Goal: Transaction & Acquisition: Purchase product/service

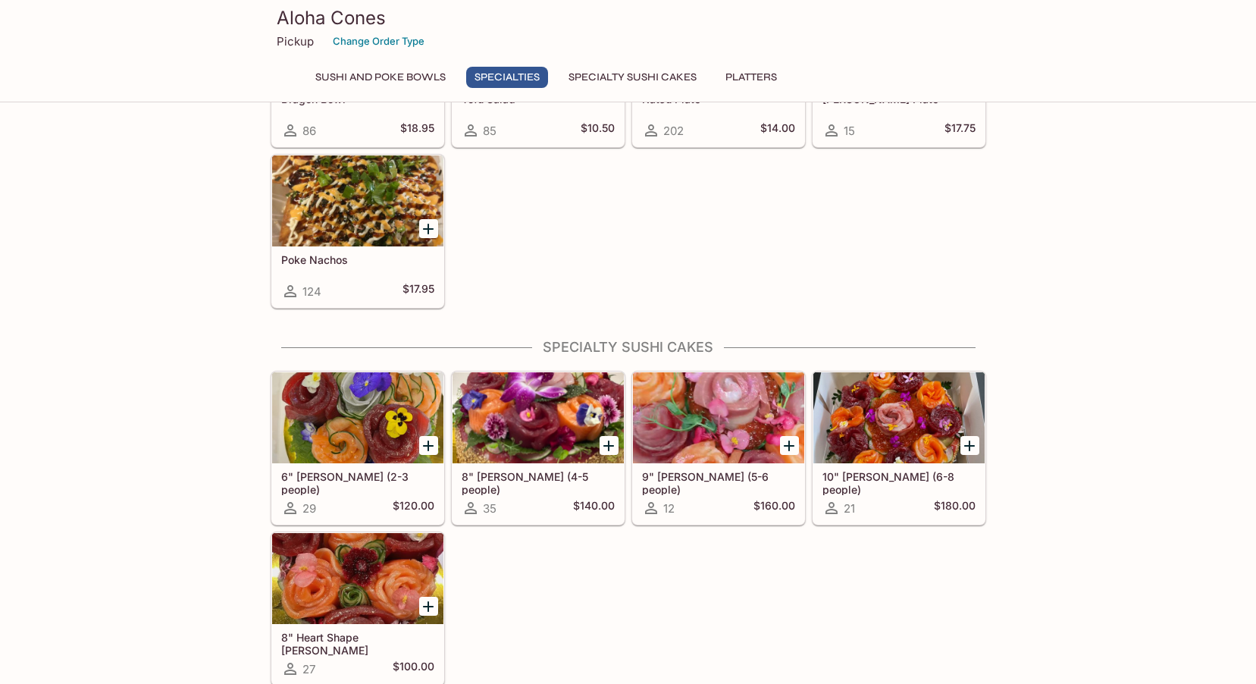
scroll to position [910, 0]
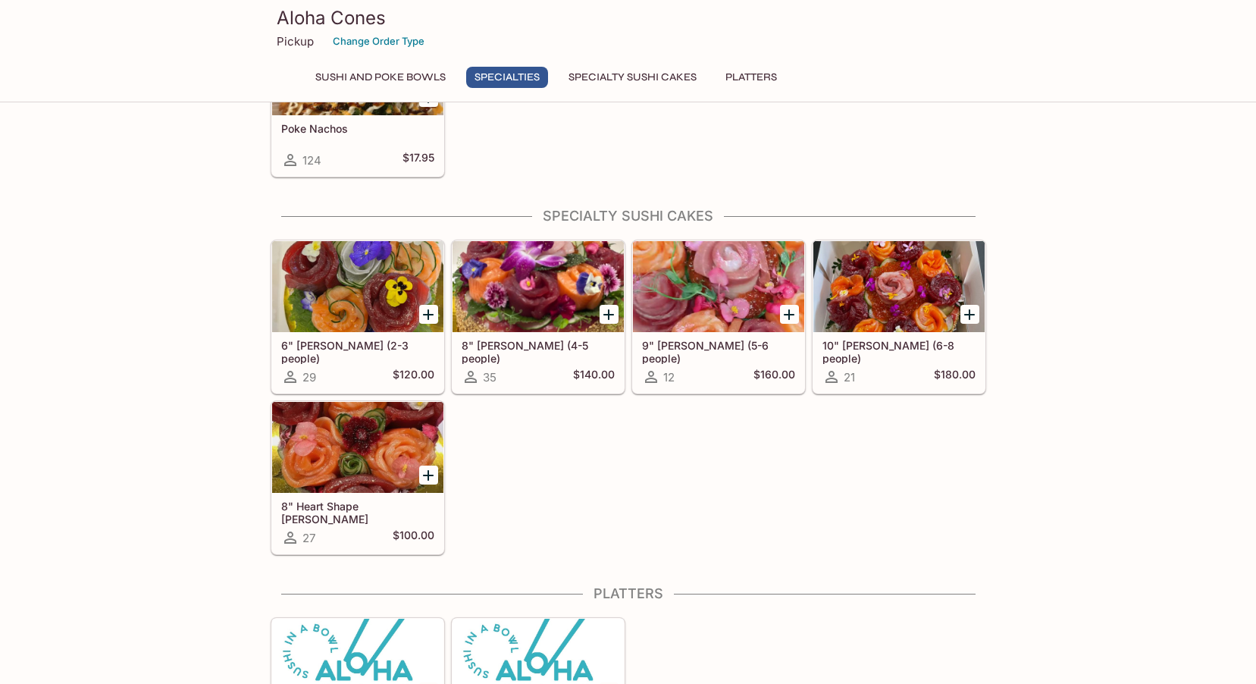
click at [346, 448] on div at bounding box center [357, 447] width 171 height 91
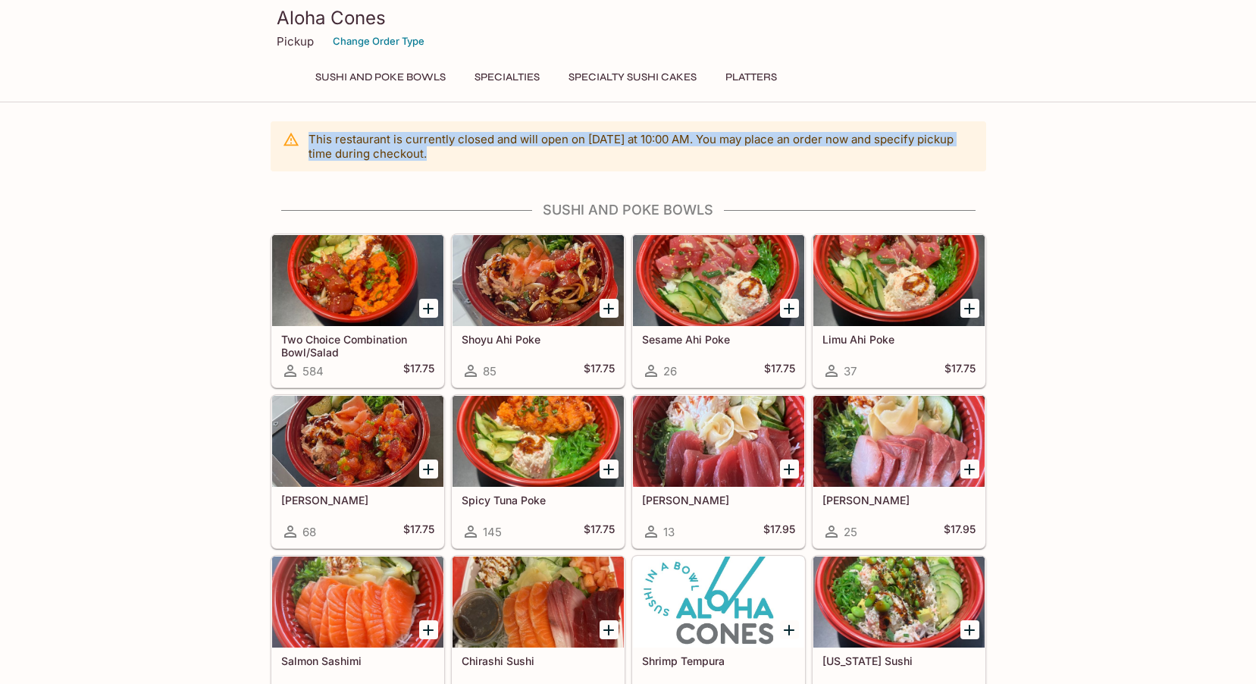
drag, startPoint x: 384, startPoint y: 146, endPoint x: 306, endPoint y: 138, distance: 78.4
click at [306, 138] on div "This restaurant is currently closed and will open [DATE] at 10:00 AM . You may …" at bounding box center [629, 146] width 716 height 50
click at [502, 158] on p "This restaurant is currently closed and will open [DATE] at 10:00 AM . You may …" at bounding box center [642, 146] width 666 height 29
drag, startPoint x: 435, startPoint y: 155, endPoint x: 299, endPoint y: 134, distance: 137.3
click at [299, 134] on div "This restaurant is currently closed and will open [DATE] at 10:00 AM . You may …" at bounding box center [629, 146] width 716 height 50
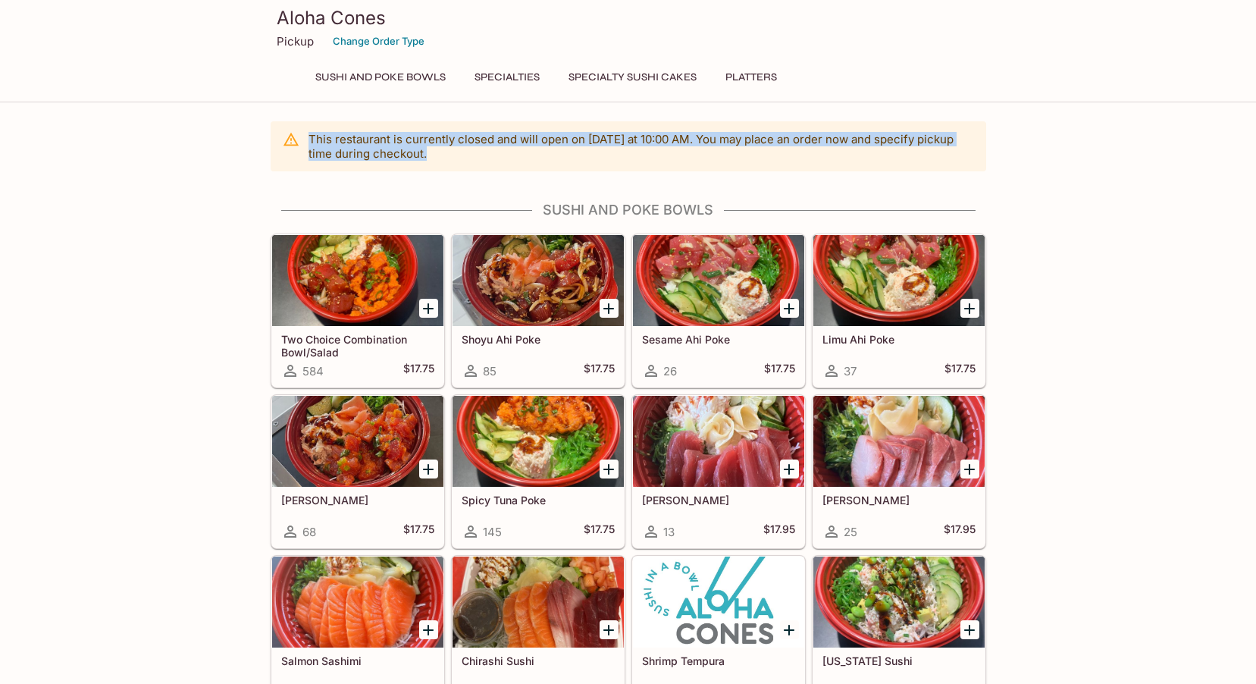
click at [481, 158] on p "This restaurant is currently closed and will open [DATE] at 10:00 AM . You may …" at bounding box center [642, 146] width 666 height 29
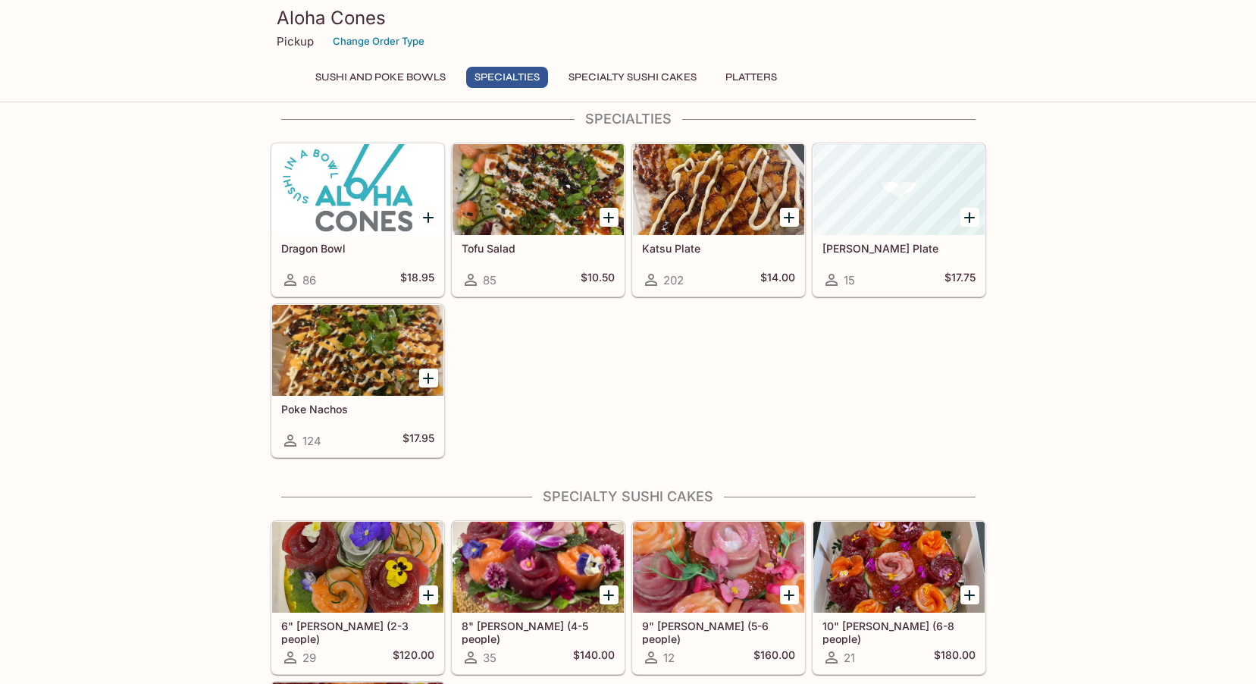
scroll to position [606, 0]
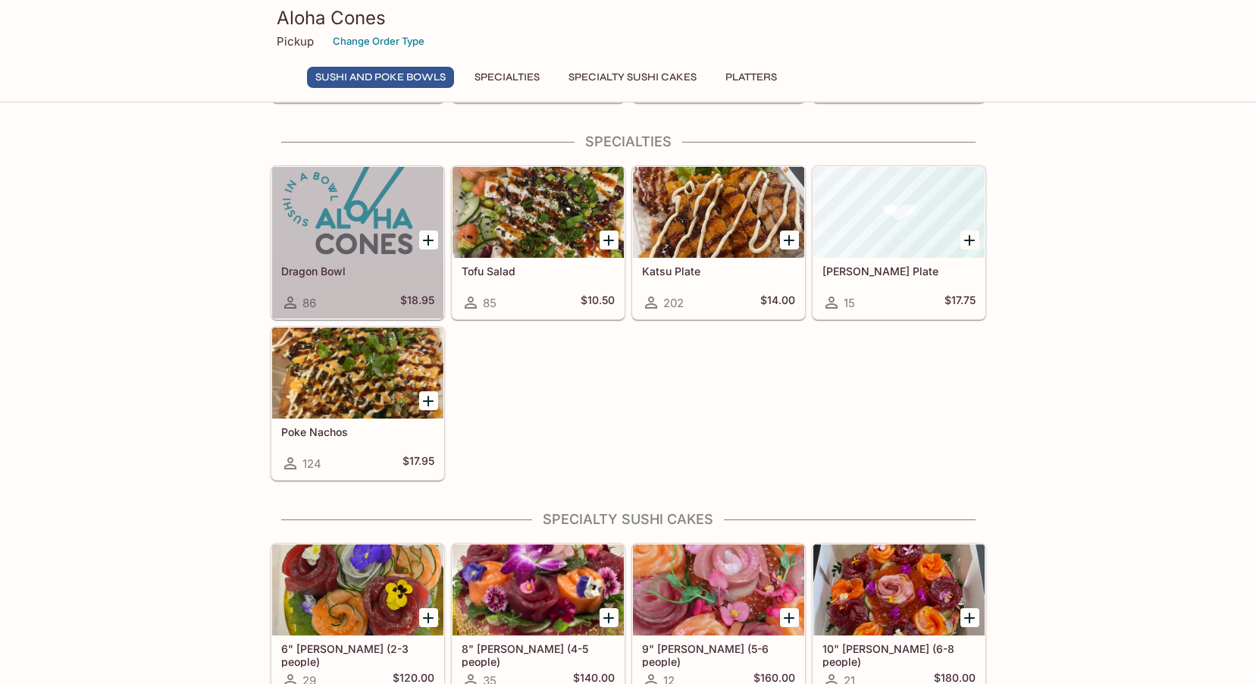
click at [344, 233] on div at bounding box center [357, 212] width 171 height 91
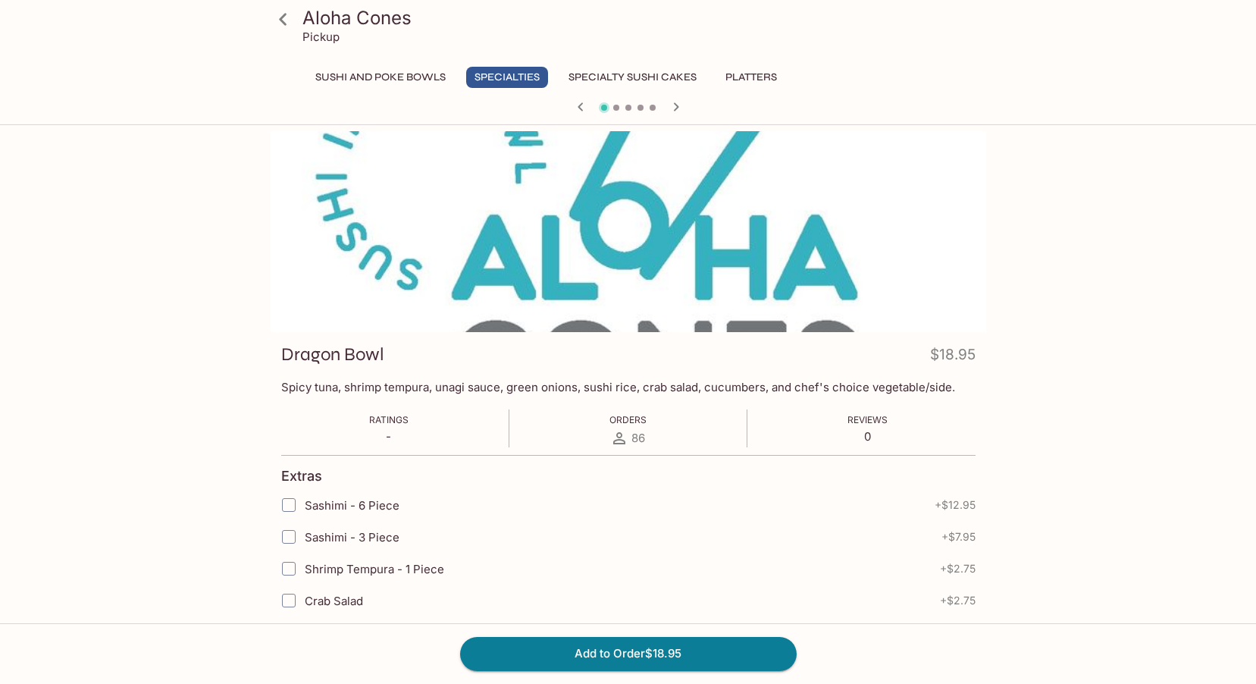
click at [679, 98] on icon "button" at bounding box center [676, 107] width 18 height 18
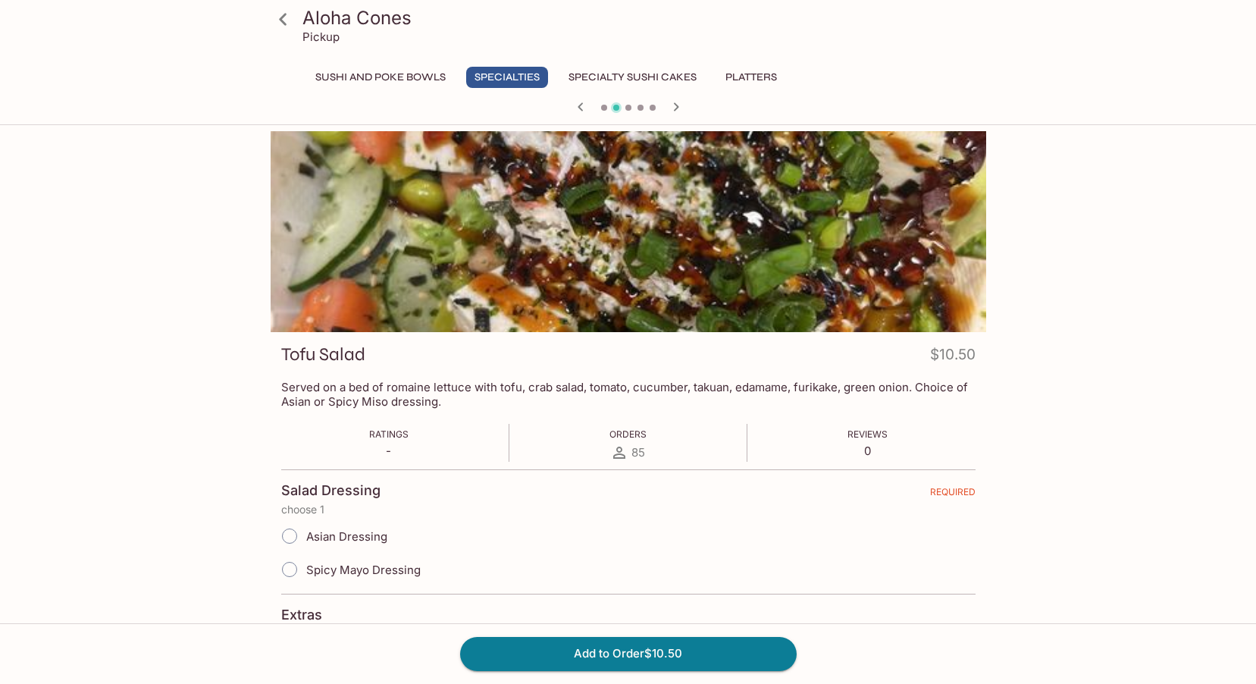
click at [579, 102] on icon "button" at bounding box center [581, 107] width 18 height 18
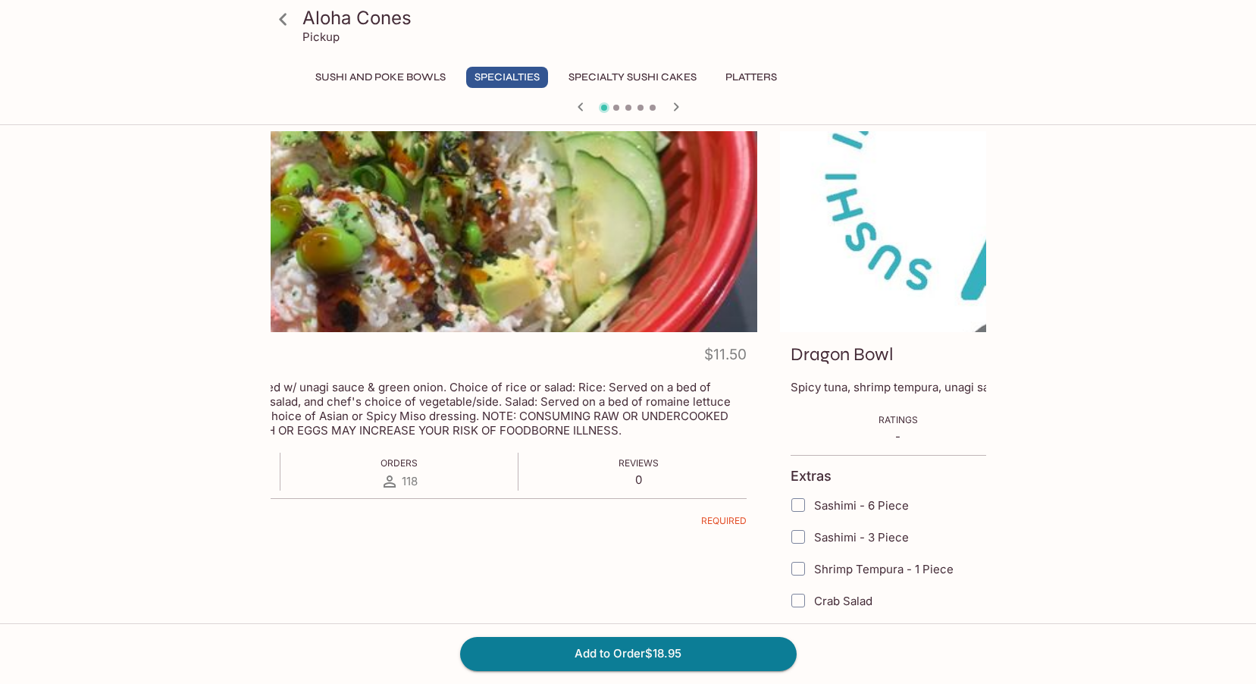
click at [780, 401] on div "Dragon Bowl $18.95 Spicy tuna, shrimp tempura, unagi sauce, green onions, sushi…" at bounding box center [1138, 603] width 716 height 543
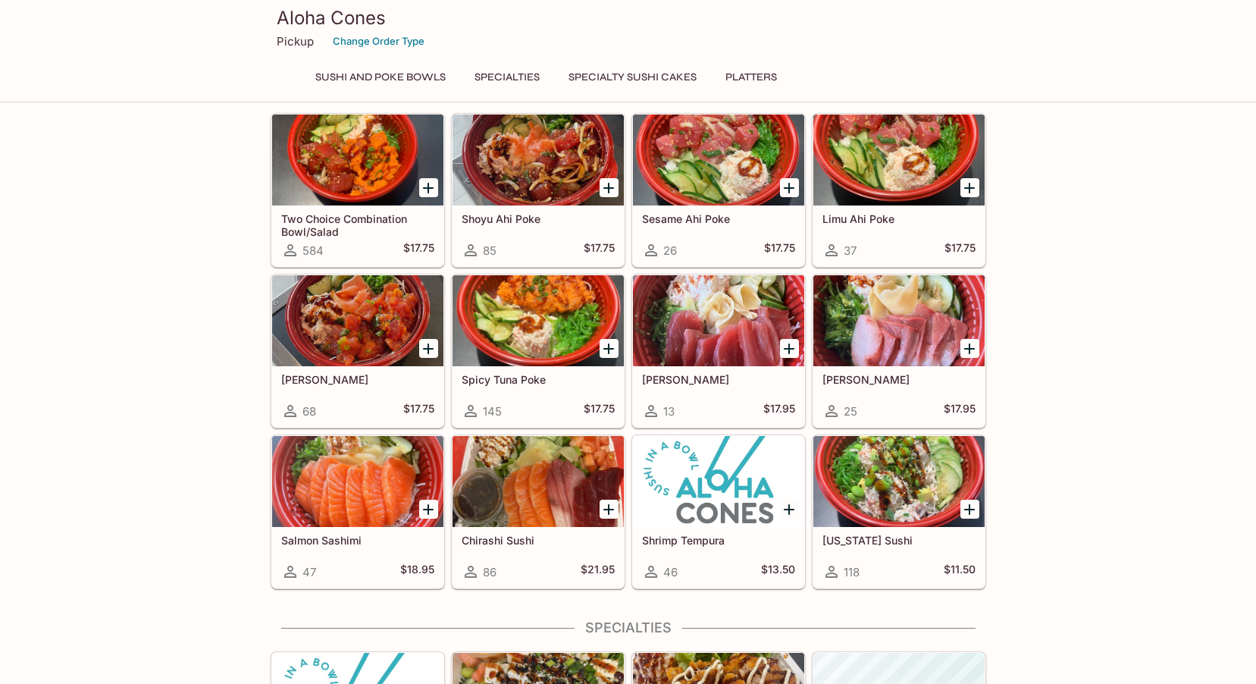
scroll to position [30, 0]
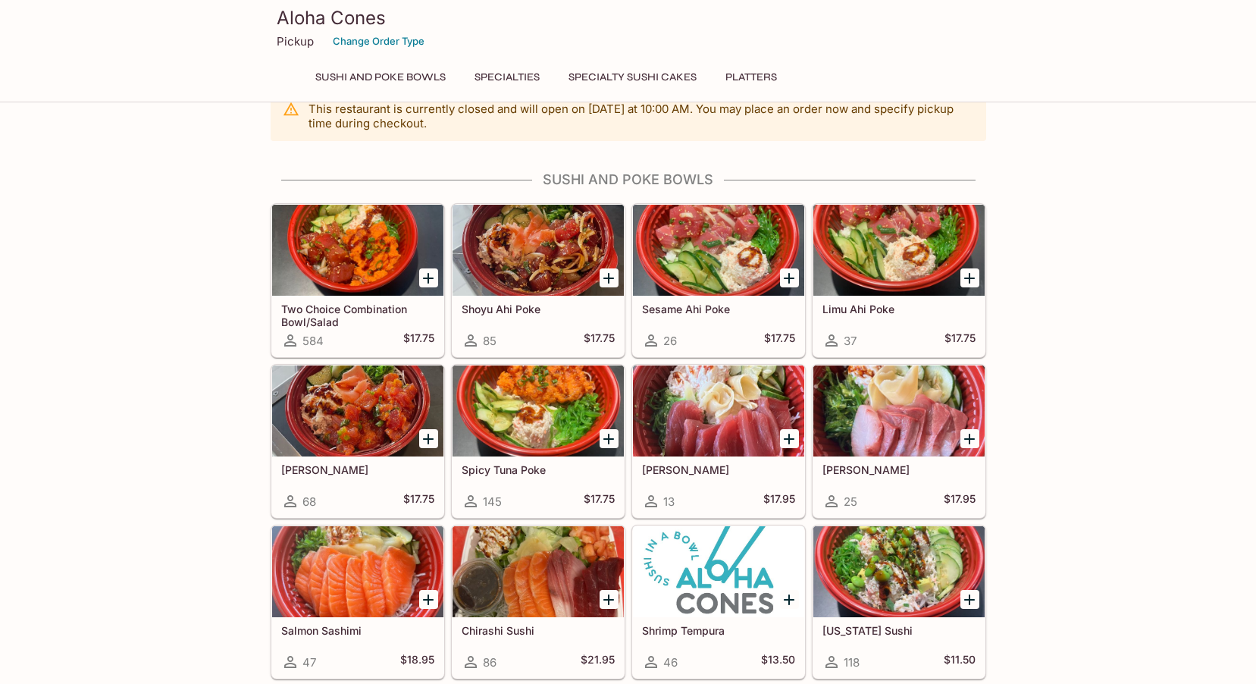
click at [352, 227] on div at bounding box center [357, 250] width 171 height 91
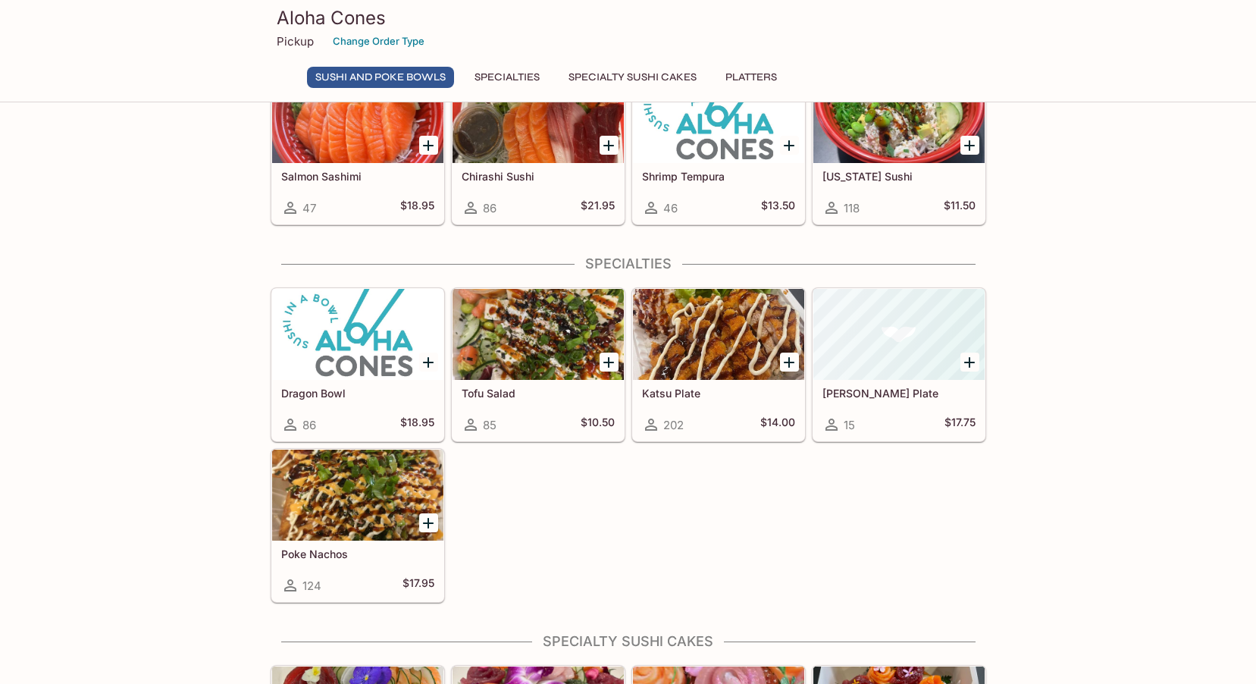
scroll to position [485, 0]
click at [335, 336] on div at bounding box center [357, 333] width 171 height 91
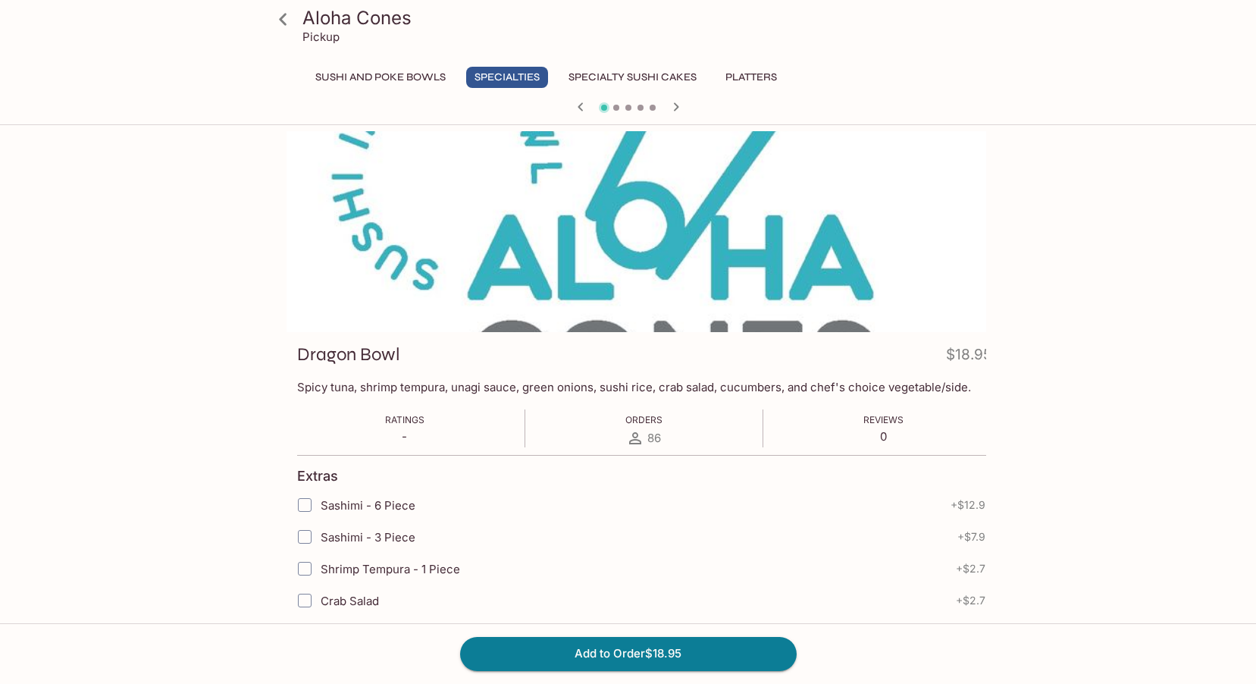
click at [297, 390] on p "Spicy tuna, shrimp tempura, unagi sauce, green onions, sushi rice, crab salad, …" at bounding box center [644, 387] width 694 height 14
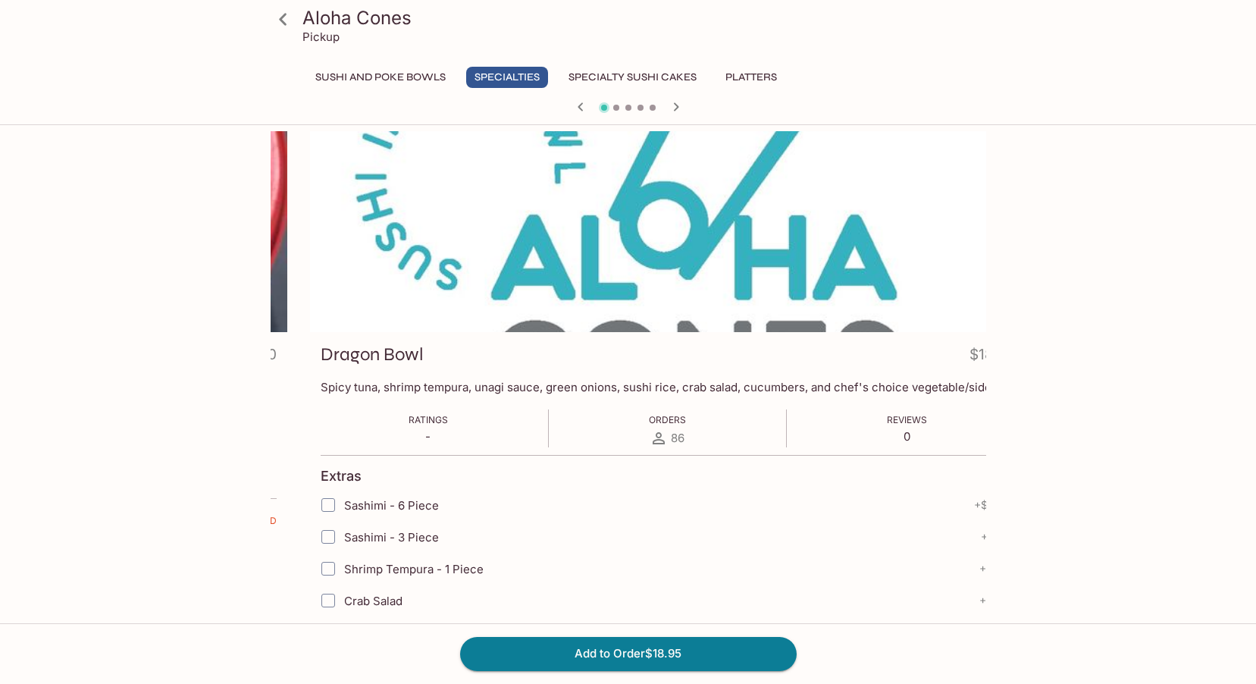
click at [394, 392] on p "Spicy tuna, shrimp tempura, unagi sauce, green onions, sushi rice, crab salad, …" at bounding box center [668, 387] width 694 height 14
